Goal: Task Accomplishment & Management: Manage account settings

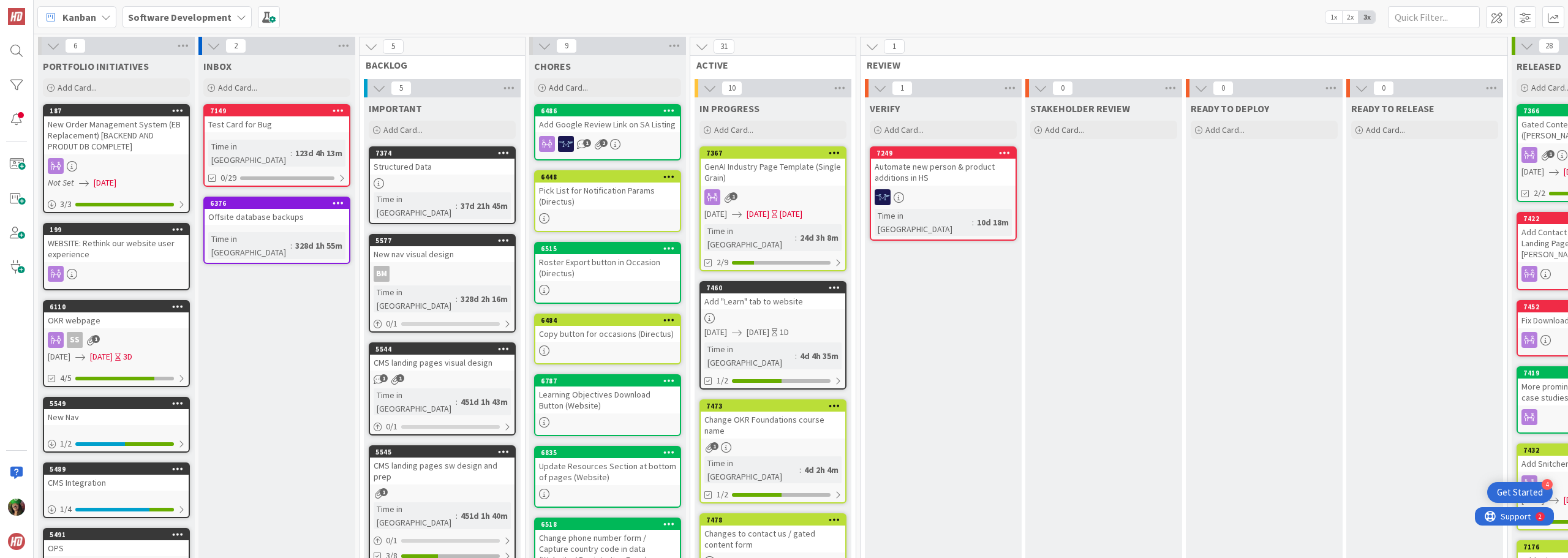
scroll to position [306, 338]
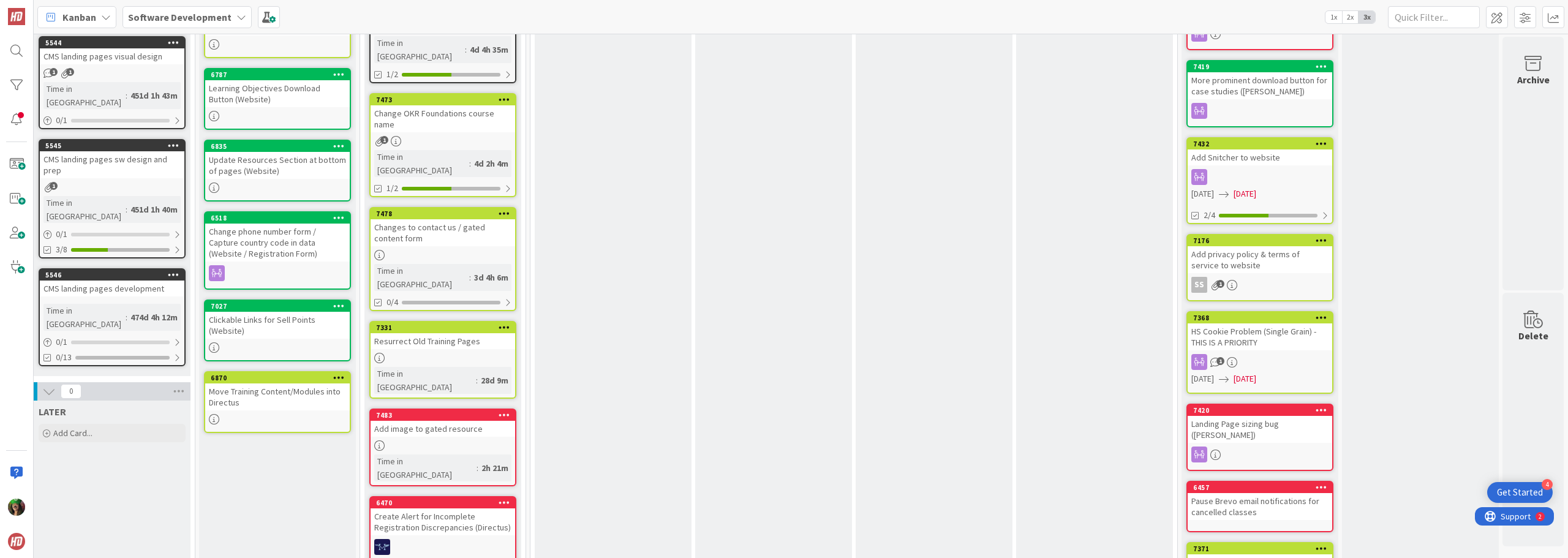
click at [212, 19] on b "Software Development" at bounding box center [179, 17] width 103 height 13
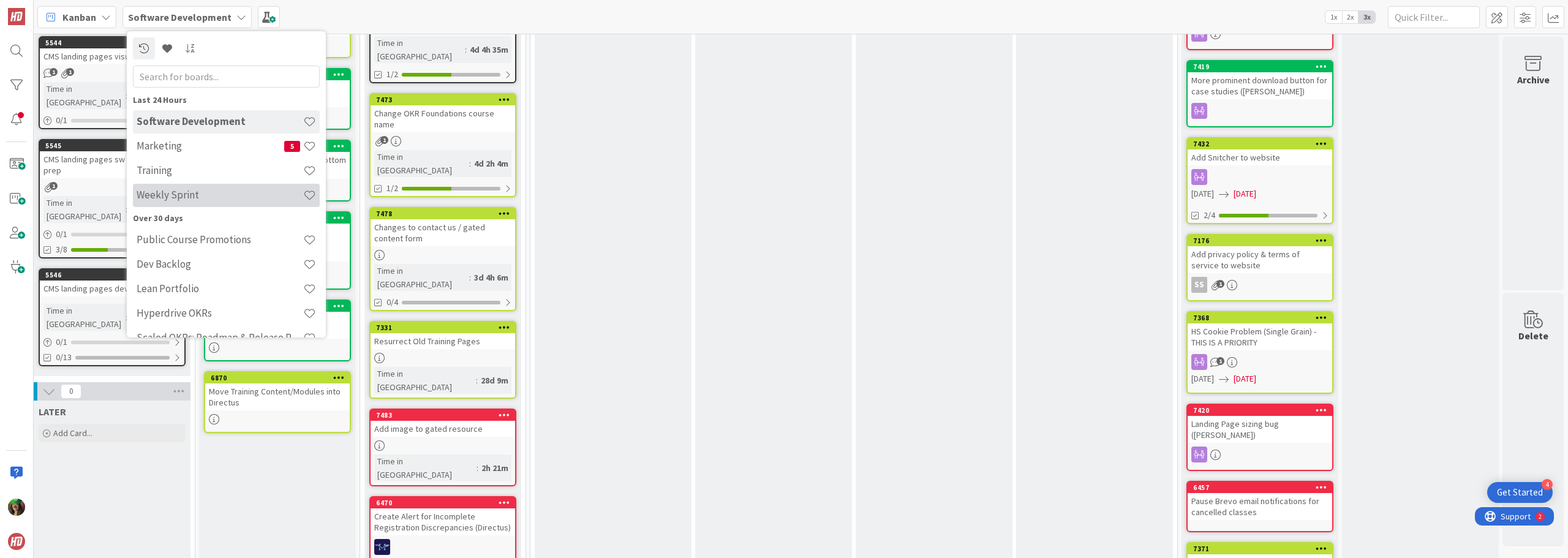
click at [201, 197] on h4 "Weekly Sprint" at bounding box center [220, 194] width 166 height 13
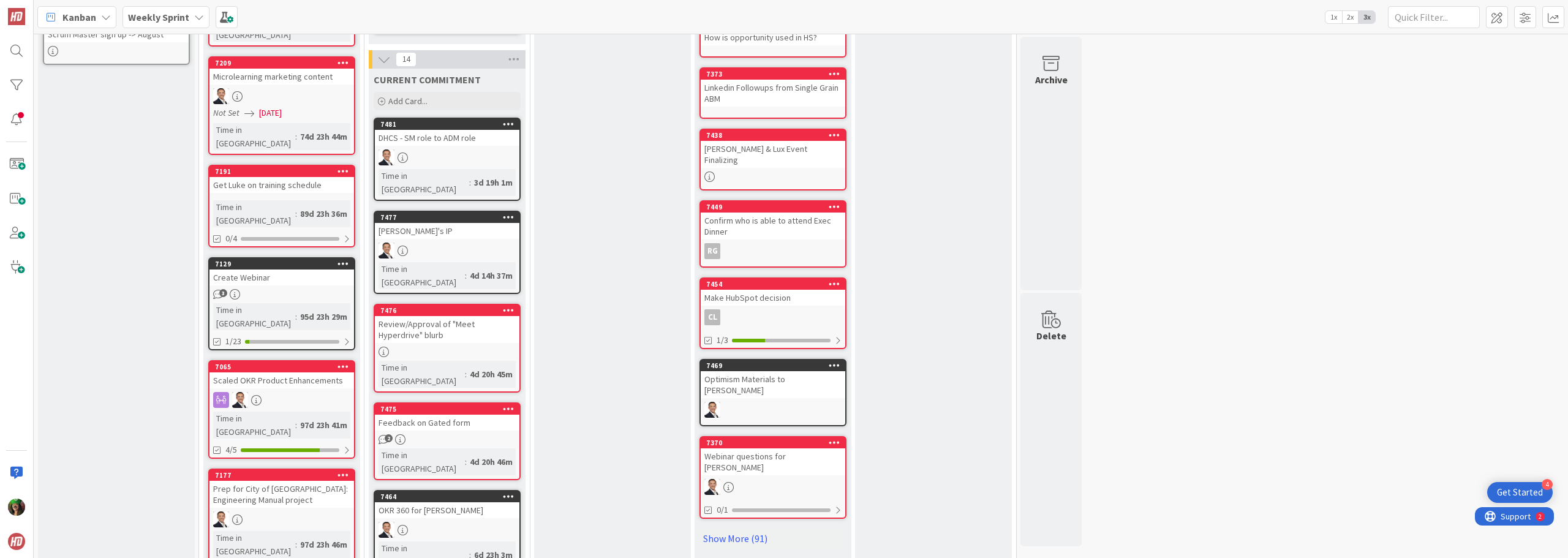
scroll to position [551, 0]
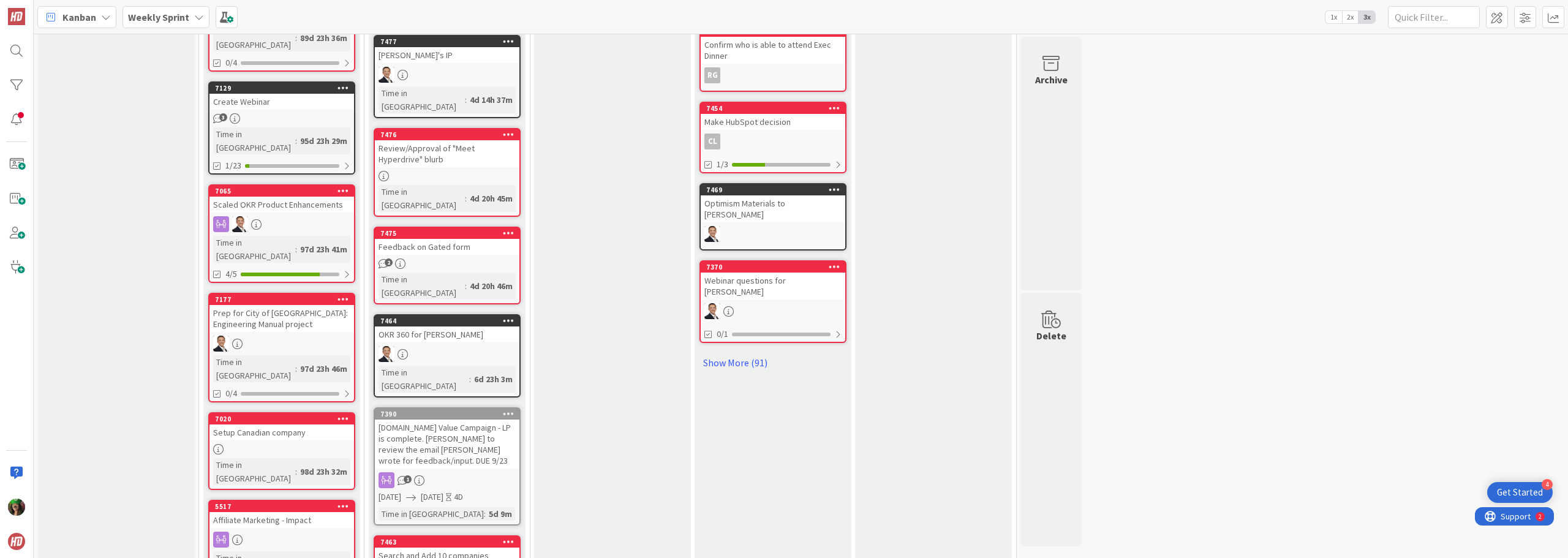
click at [468, 140] on div "Review/Approval of "Meet Hyperdrive" blurb" at bounding box center [447, 154] width 145 height 27
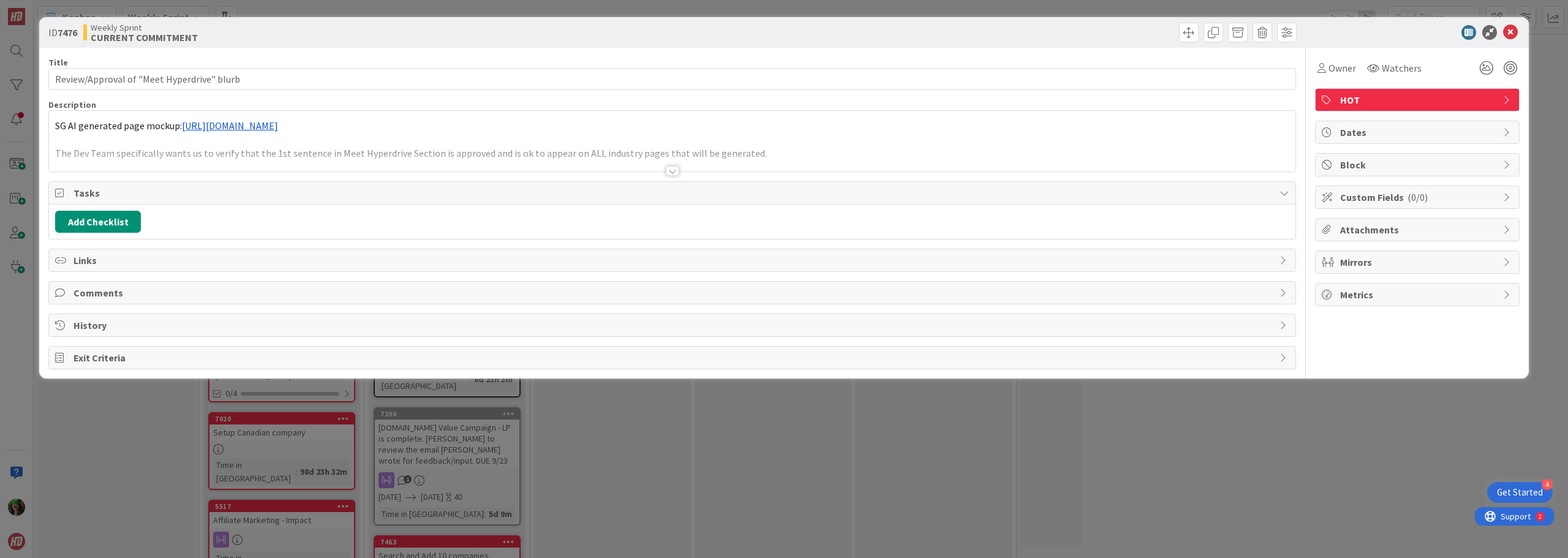
click at [516, 124] on p "SG AI generated page mockup: [URL][DOMAIN_NAME]" at bounding box center [672, 125] width 1235 height 14
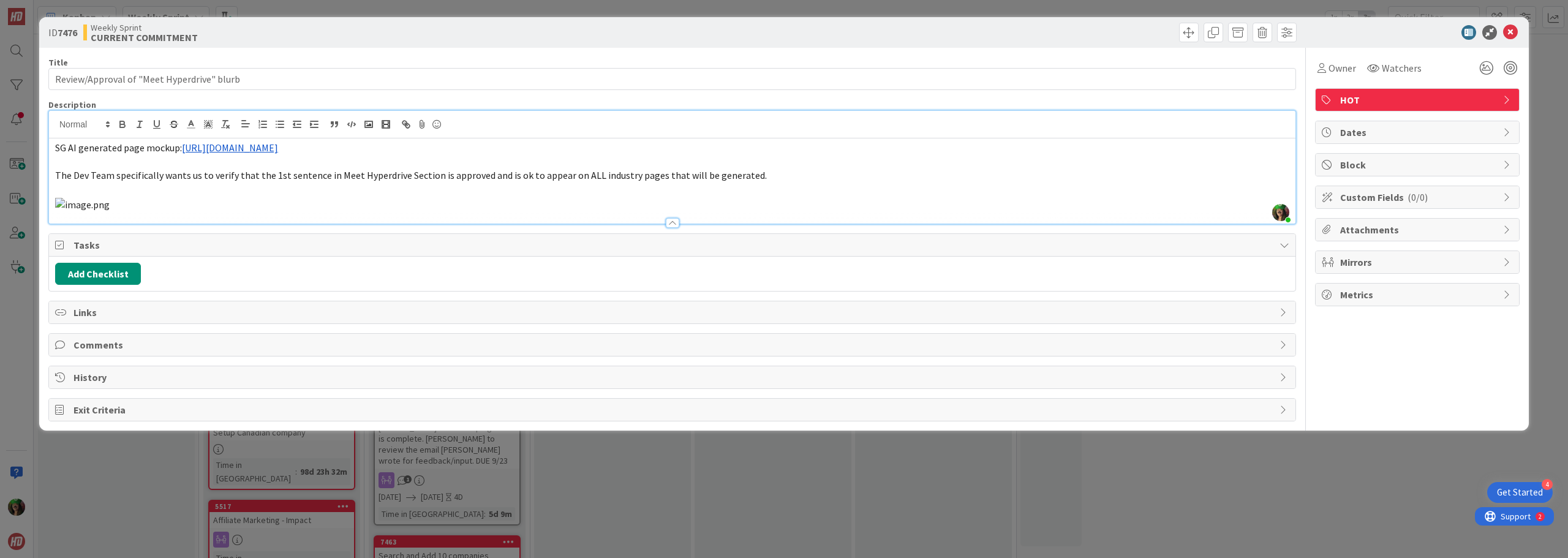
click at [56, 148] on span "SG AI generated page mockup:" at bounding box center [118, 148] width 127 height 13
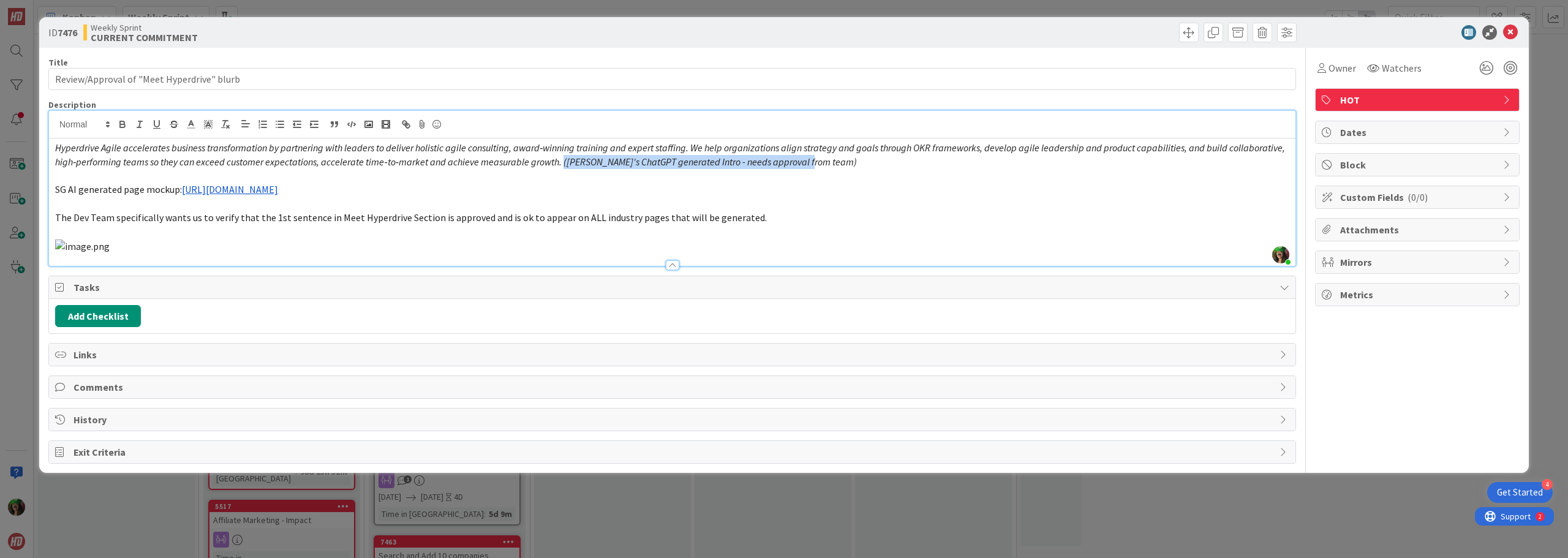
drag, startPoint x: 639, startPoint y: 163, endPoint x: 872, endPoint y: 164, distance: 233.0
click at [872, 164] on p "Hyperdrive Agile accelerates business transformation by partnering with leaders…" at bounding box center [672, 154] width 1235 height 27
click at [767, 211] on p "The Dev Team specifically wants us to verify that the 1st sentence in Meet Hype…" at bounding box center [672, 217] width 1235 height 14
click at [1504, 34] on icon at bounding box center [1511, 33] width 15 height 15
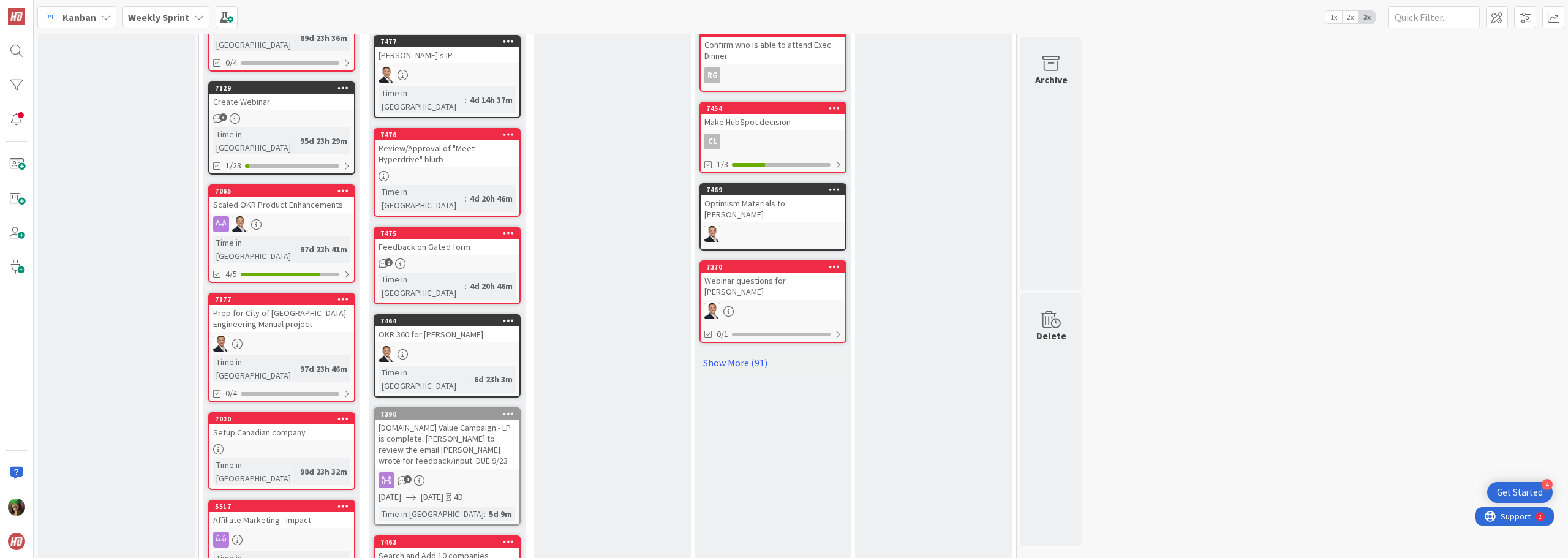
click at [449, 239] on div "Feedback on Gated form" at bounding box center [447, 246] width 145 height 16
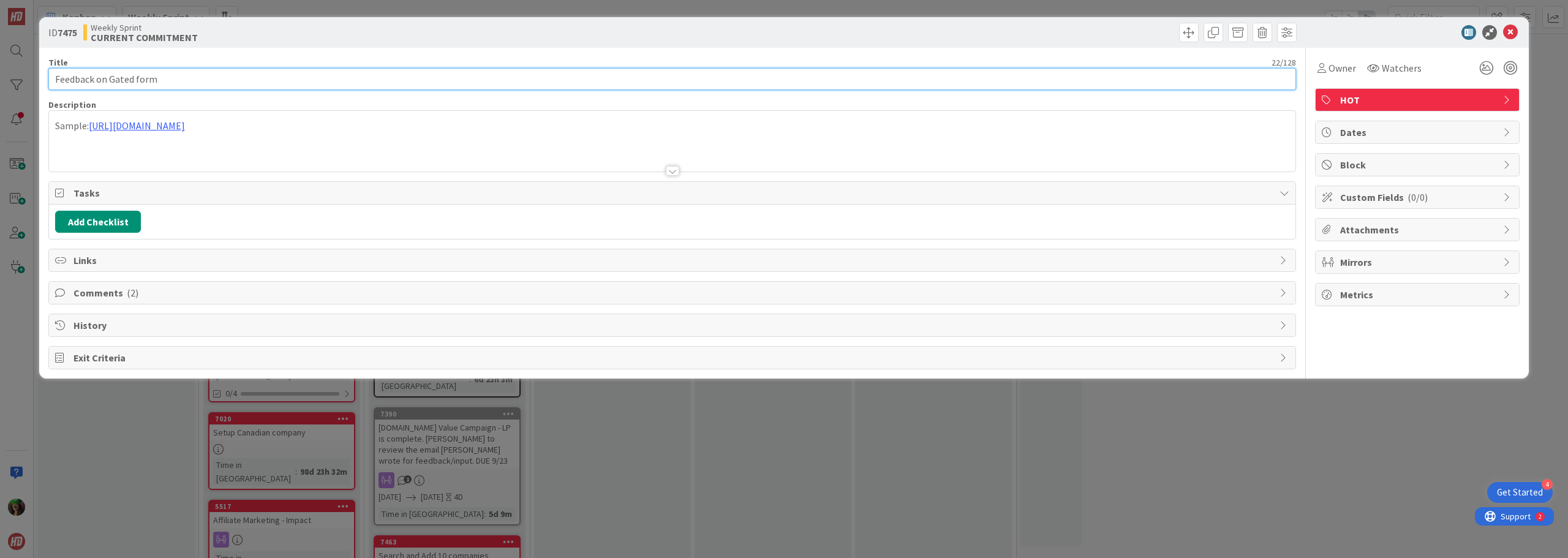
click at [180, 76] on input "Feedback on Gated form" at bounding box center [672, 79] width 1248 height 22
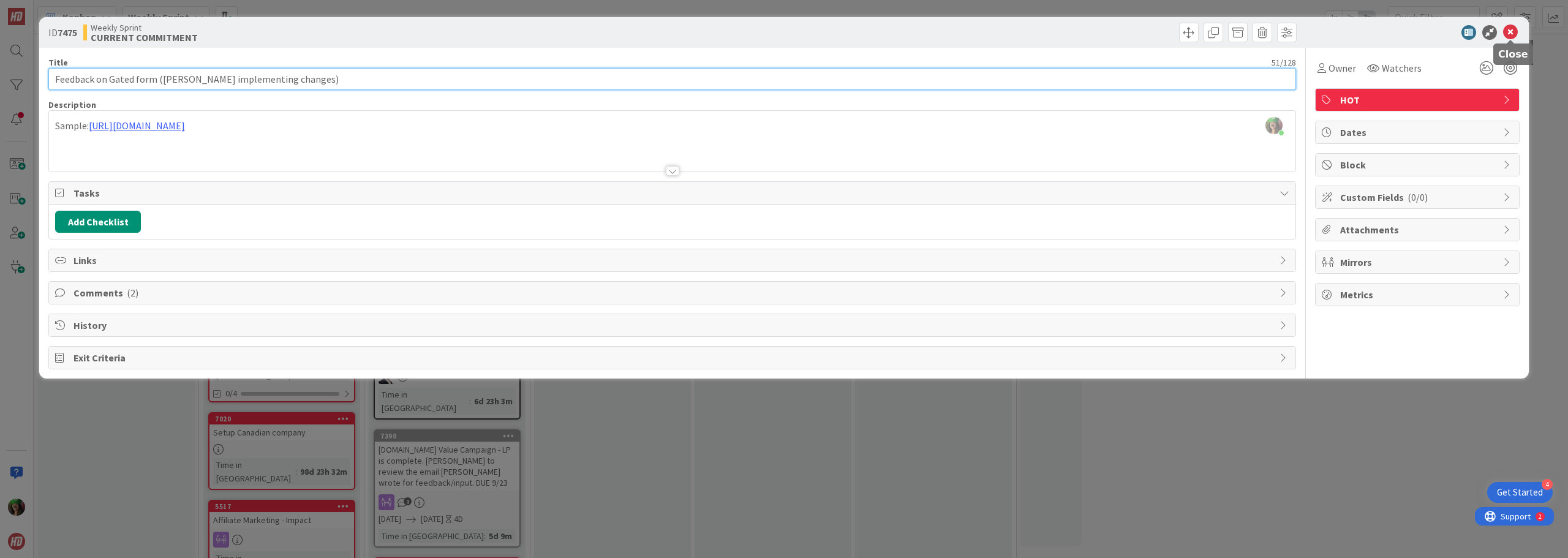
type input "Feedback on Gated form ([PERSON_NAME] implementing changes)"
click at [1511, 33] on icon at bounding box center [1511, 33] width 15 height 15
